Goal: Book appointment/travel/reservation

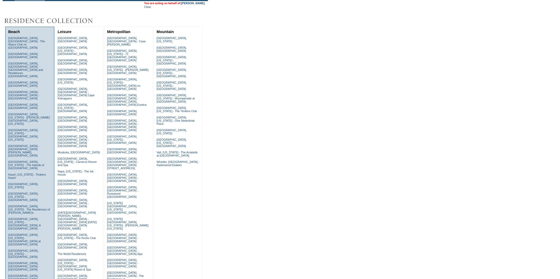
scroll to position [62, 0]
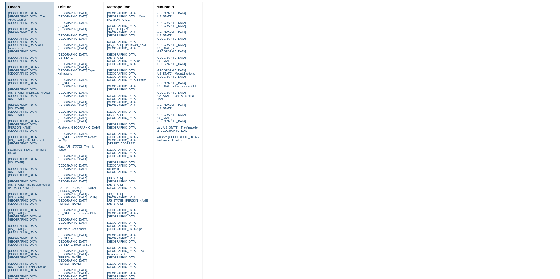
click at [30, 237] on link "[GEOGRAPHIC_DATA], [GEOGRAPHIC_DATA] - [GEOGRAPHIC_DATA]" at bounding box center [23, 242] width 31 height 10
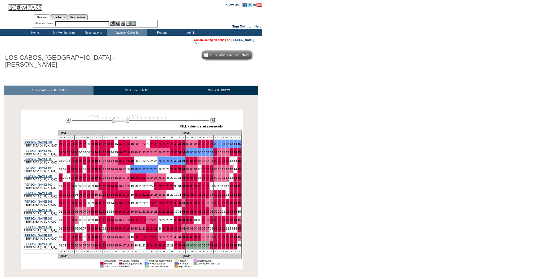
click at [212, 118] on img at bounding box center [212, 120] width 5 height 5
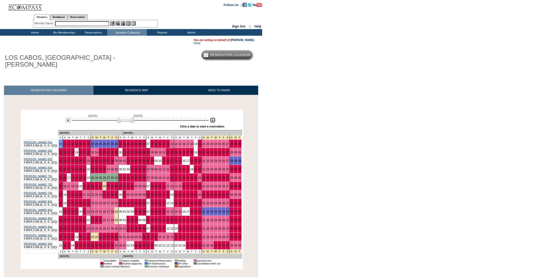
click at [212, 118] on img at bounding box center [212, 120] width 5 height 5
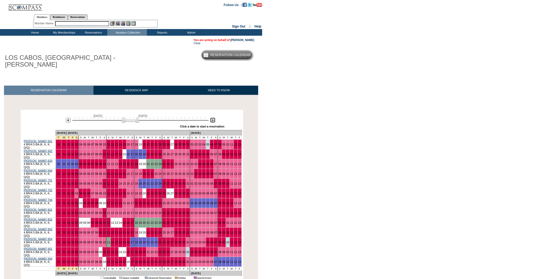
click at [212, 118] on img at bounding box center [212, 120] width 5 height 5
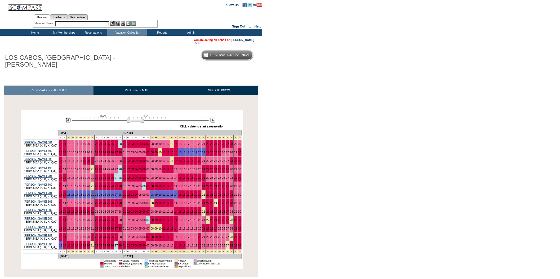
click at [68, 118] on img at bounding box center [68, 120] width 5 height 5
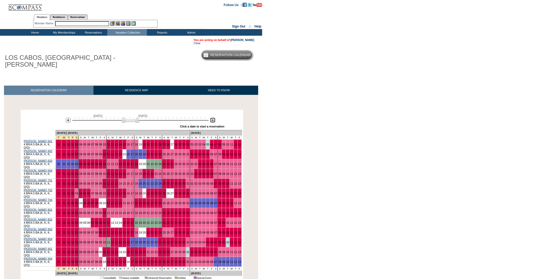
click at [214, 118] on img at bounding box center [212, 120] width 5 height 5
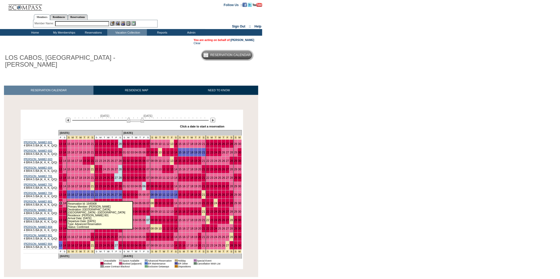
click at [62, 202] on link "13" at bounding box center [60, 203] width 3 height 3
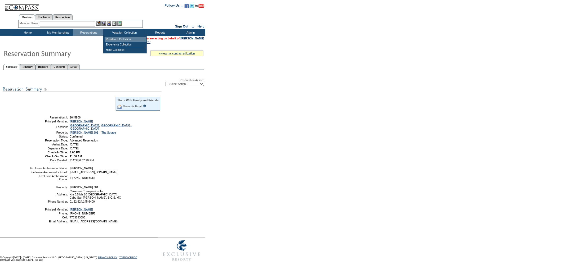
click at [122, 38] on td "Residence Collection" at bounding box center [126, 39] width 42 height 5
